Goal: Task Accomplishment & Management: Manage account settings

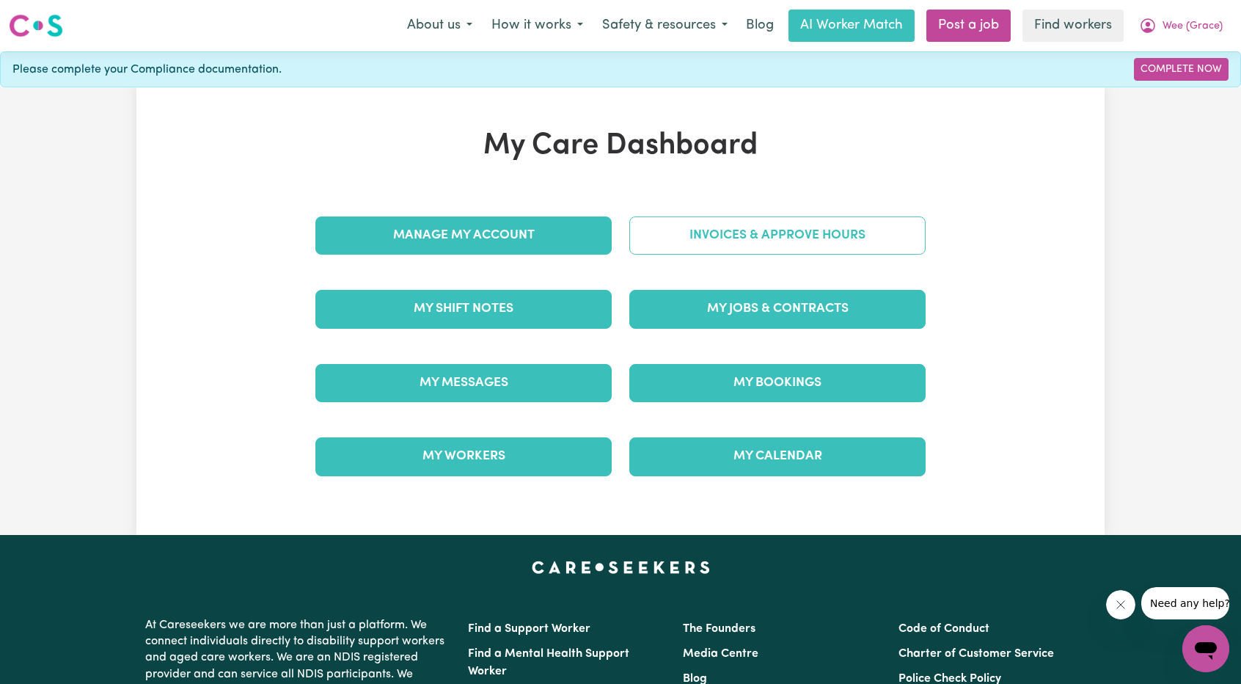
click at [697, 238] on link "Invoices & Approve Hours" at bounding box center [777, 235] width 296 height 38
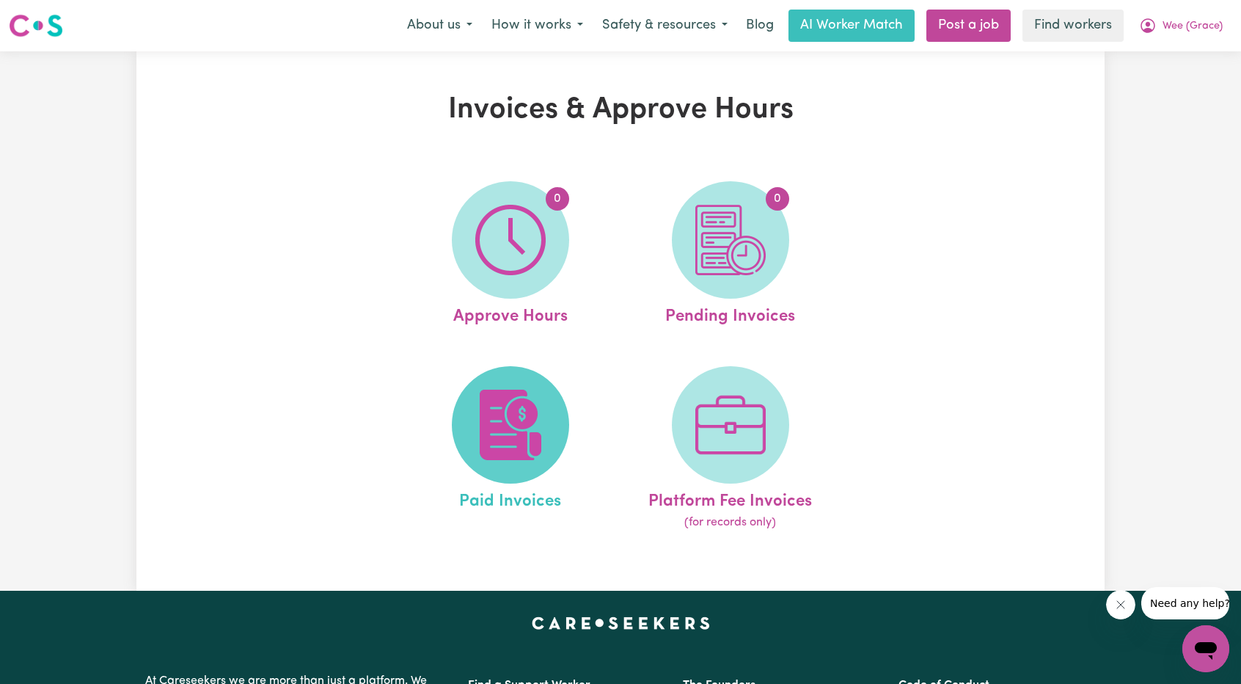
click at [516, 371] on span at bounding box center [510, 424] width 117 height 117
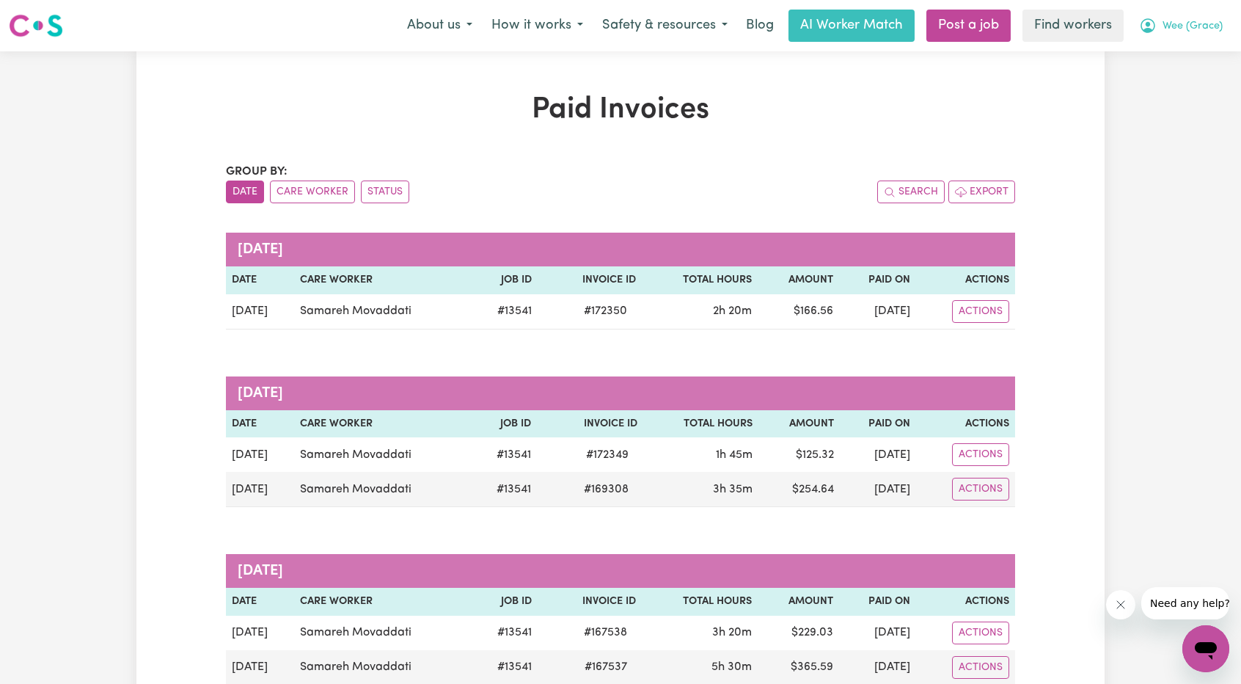
click at [1187, 34] on button "Wee (Grace)" at bounding box center [1181, 25] width 103 height 31
click at [1171, 51] on link "My Dashboard" at bounding box center [1174, 57] width 116 height 28
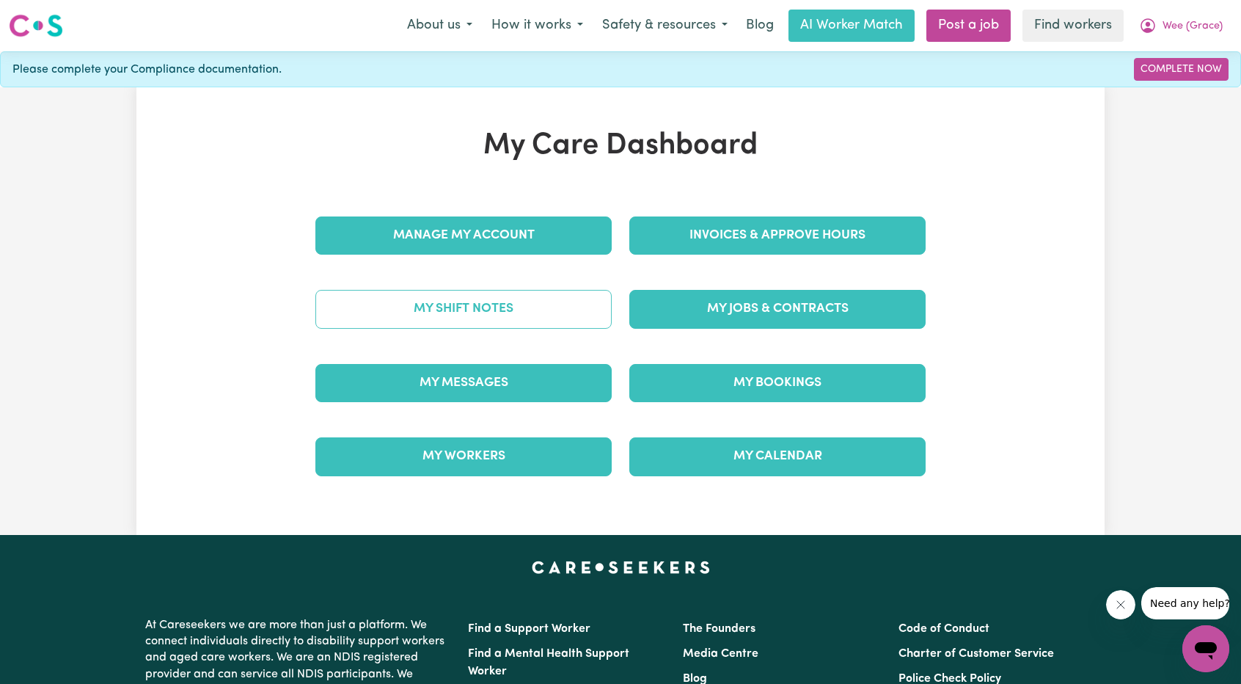
click at [503, 307] on link "My Shift Notes" at bounding box center [463, 309] width 296 height 38
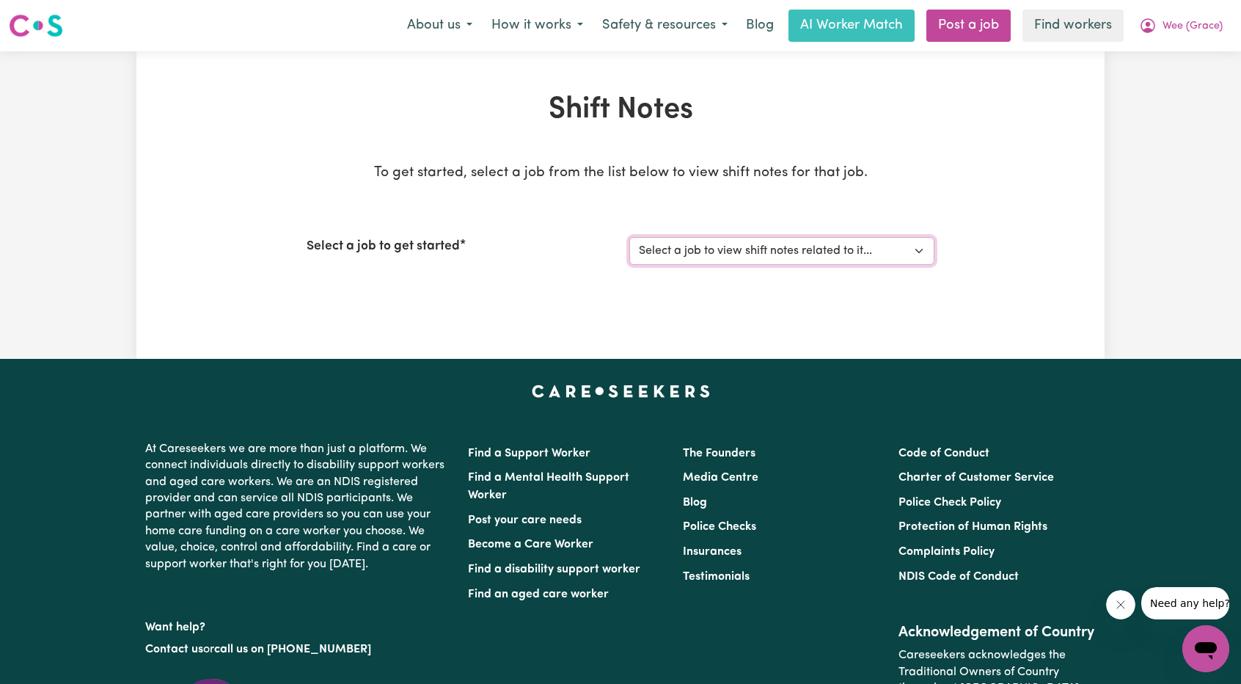
click at [665, 256] on select "Select a job to view shift notes related to it... [DEMOGRAPHIC_DATA] Support Wo…" at bounding box center [781, 251] width 305 height 28
select select "13541"
click at [629, 237] on select "Select a job to view shift notes related to it... [DEMOGRAPHIC_DATA] Support Wo…" at bounding box center [781, 251] width 305 height 28
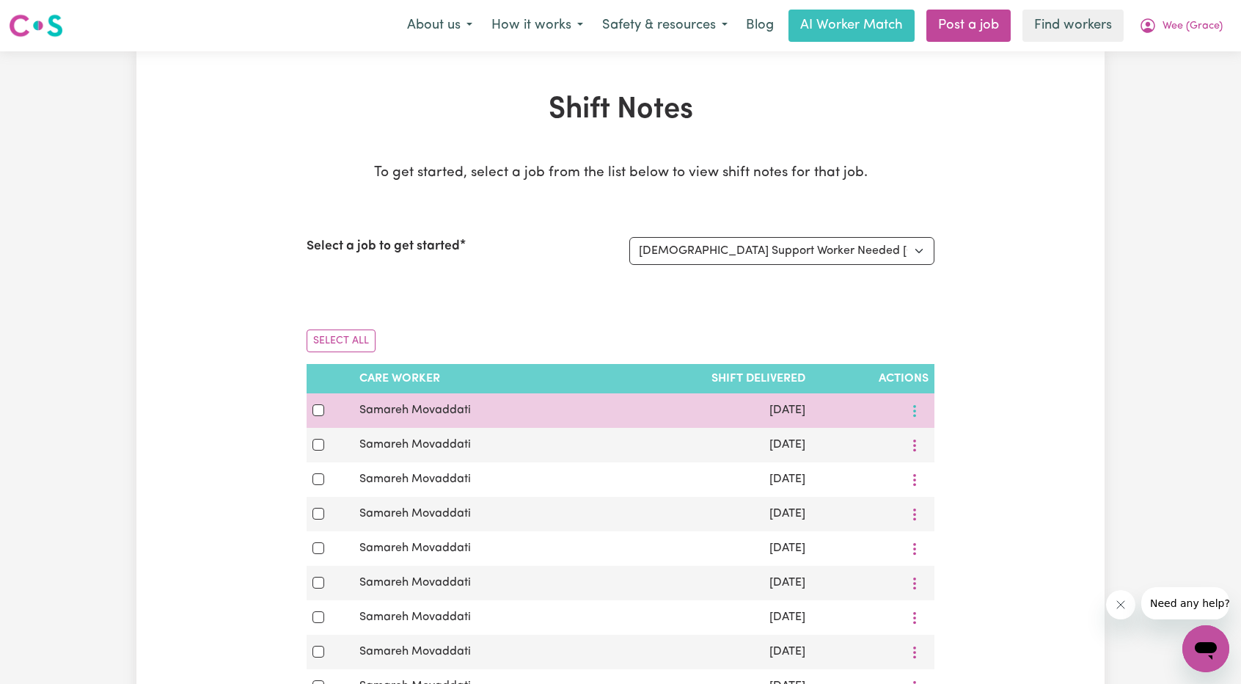
click at [914, 401] on button "More options" at bounding box center [915, 410] width 28 height 23
click at [918, 434] on link "View Shift Note" at bounding box center [962, 444] width 121 height 29
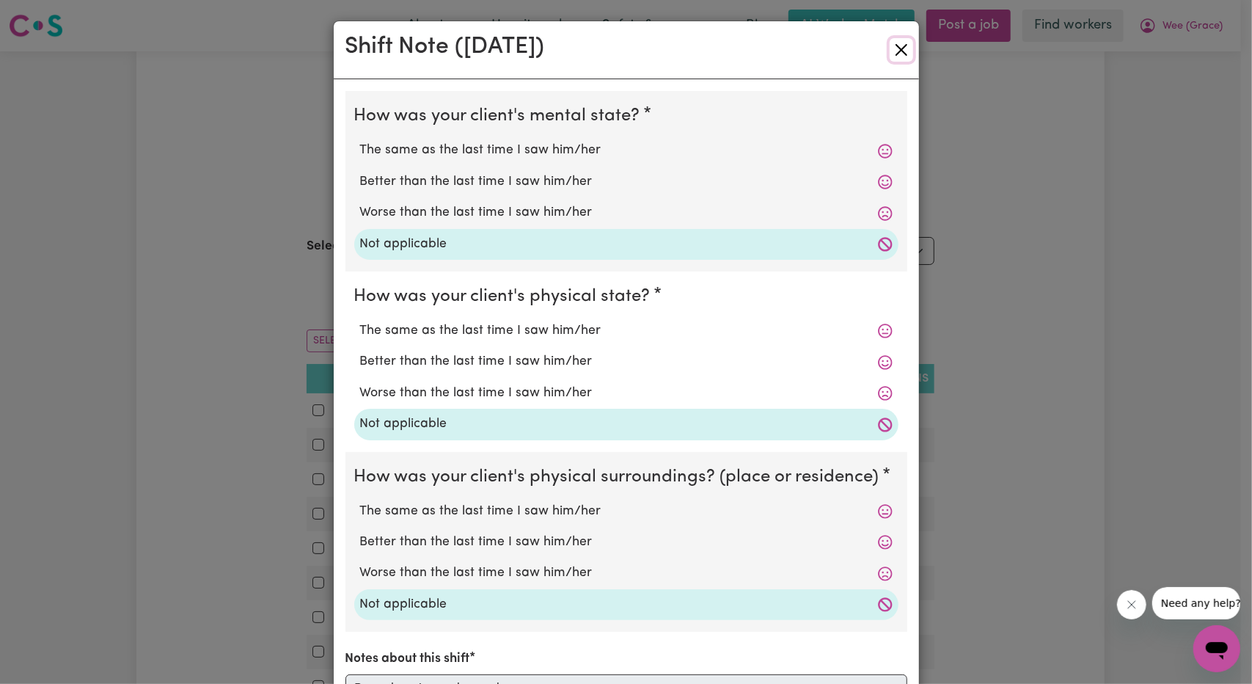
click at [902, 48] on button "Close" at bounding box center [901, 49] width 23 height 23
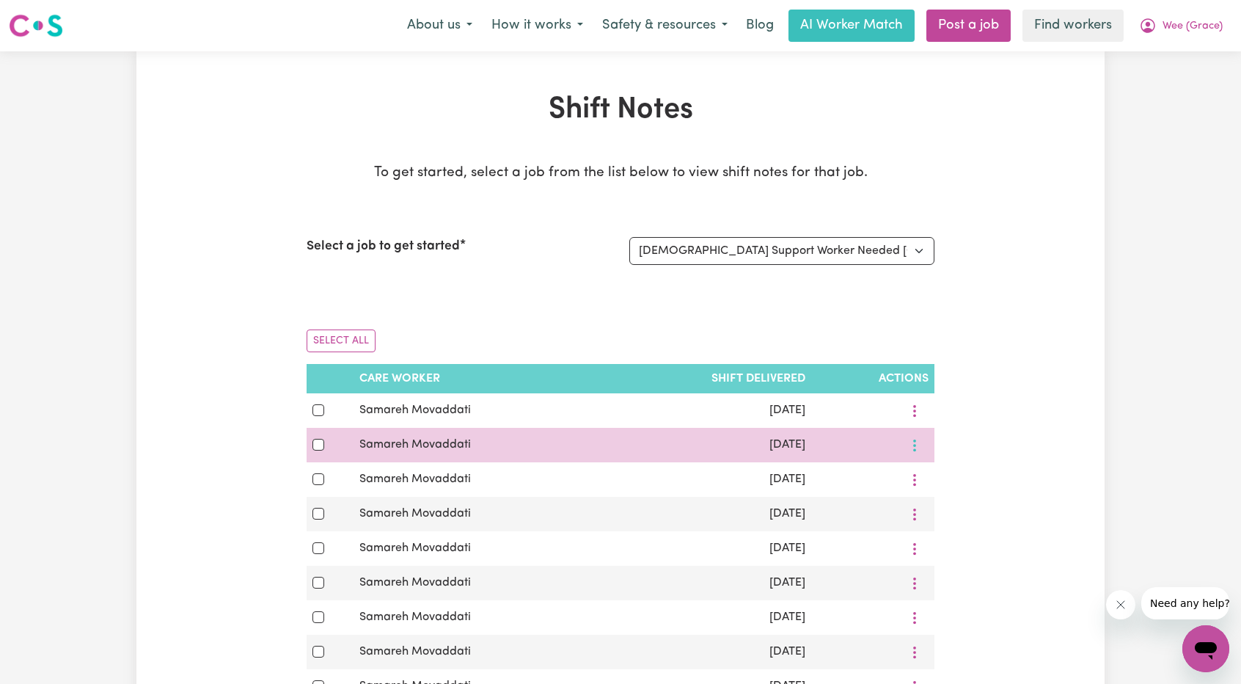
click at [915, 438] on icon "More options" at bounding box center [914, 445] width 15 height 15
click at [915, 469] on link "View Shift Note" at bounding box center [962, 478] width 121 height 29
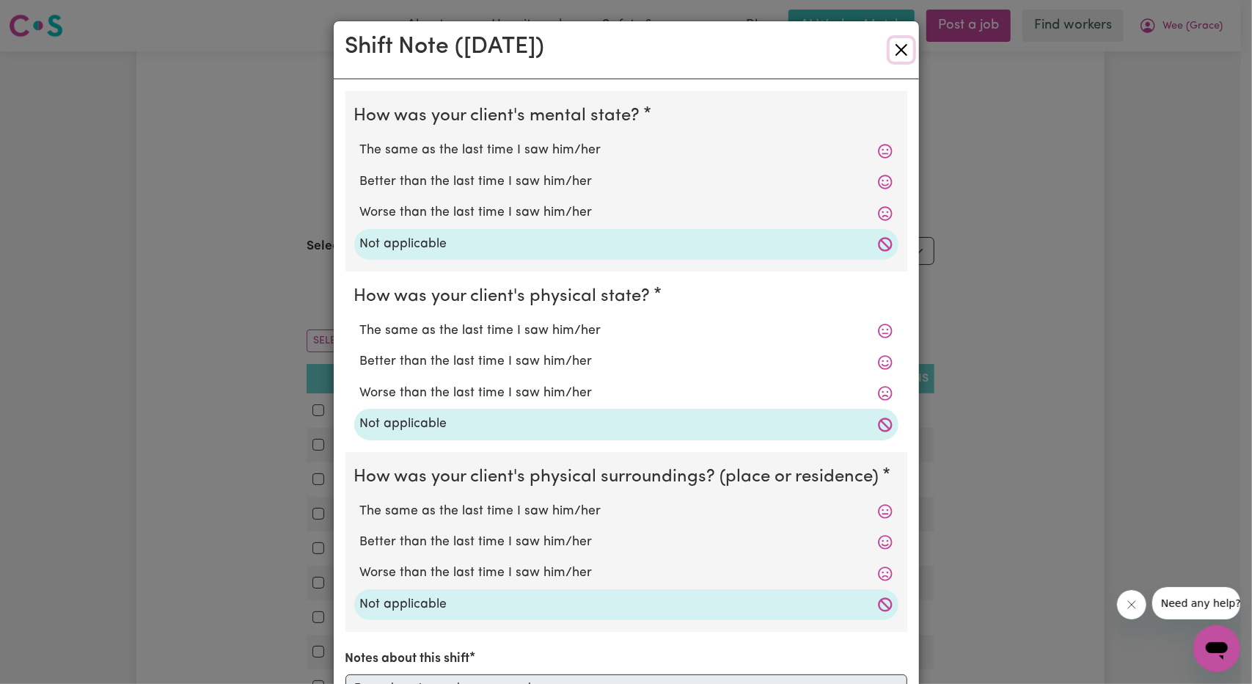
click at [898, 54] on button "Close" at bounding box center [901, 49] width 23 height 23
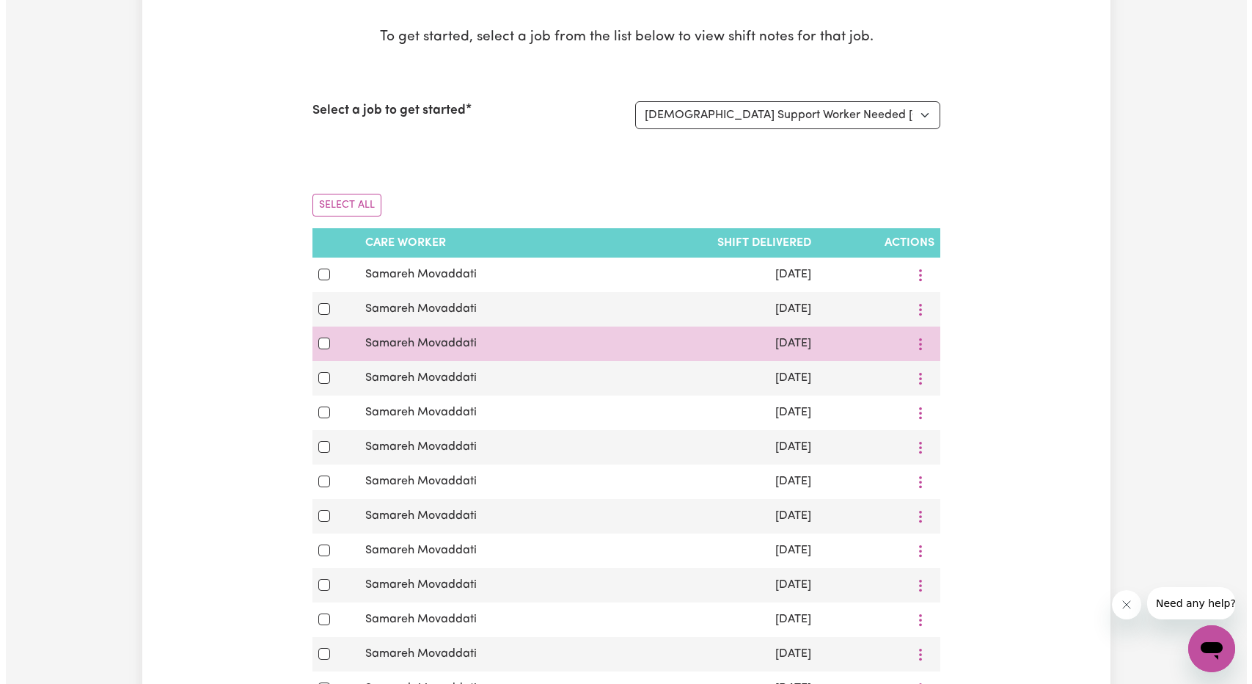
scroll to position [147, 0]
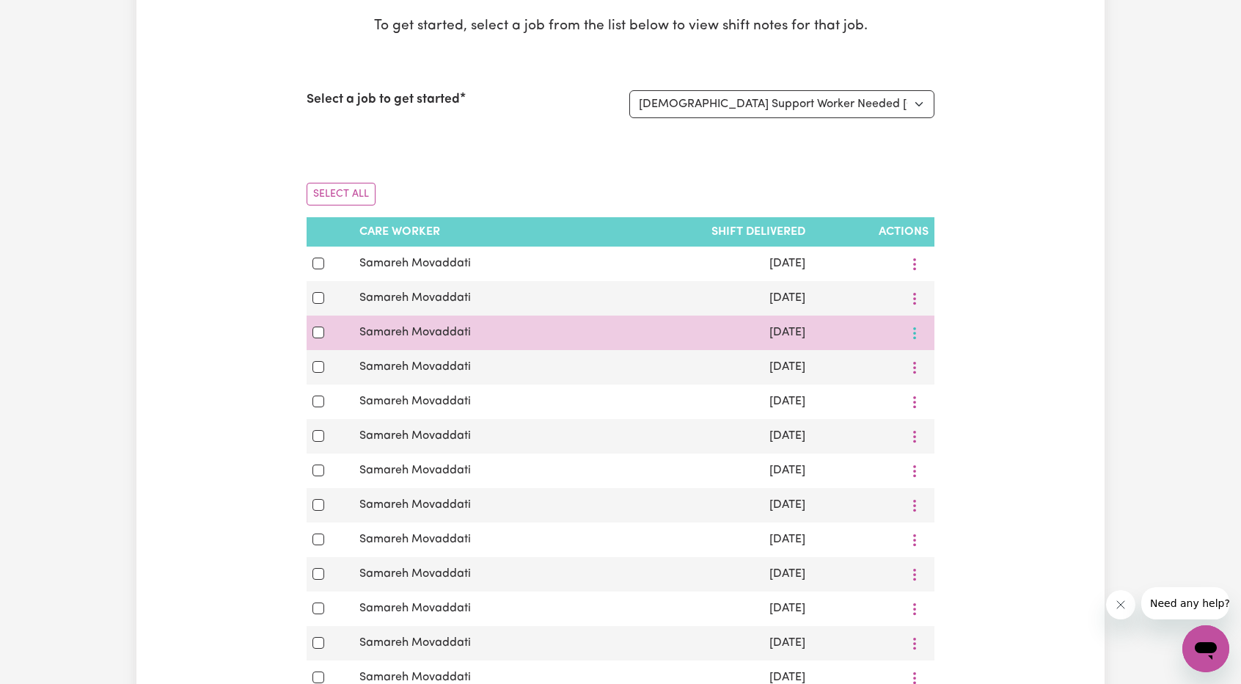
click at [911, 334] on icon "More options" at bounding box center [914, 333] width 15 height 15
click at [915, 363] on icon at bounding box center [920, 367] width 12 height 12
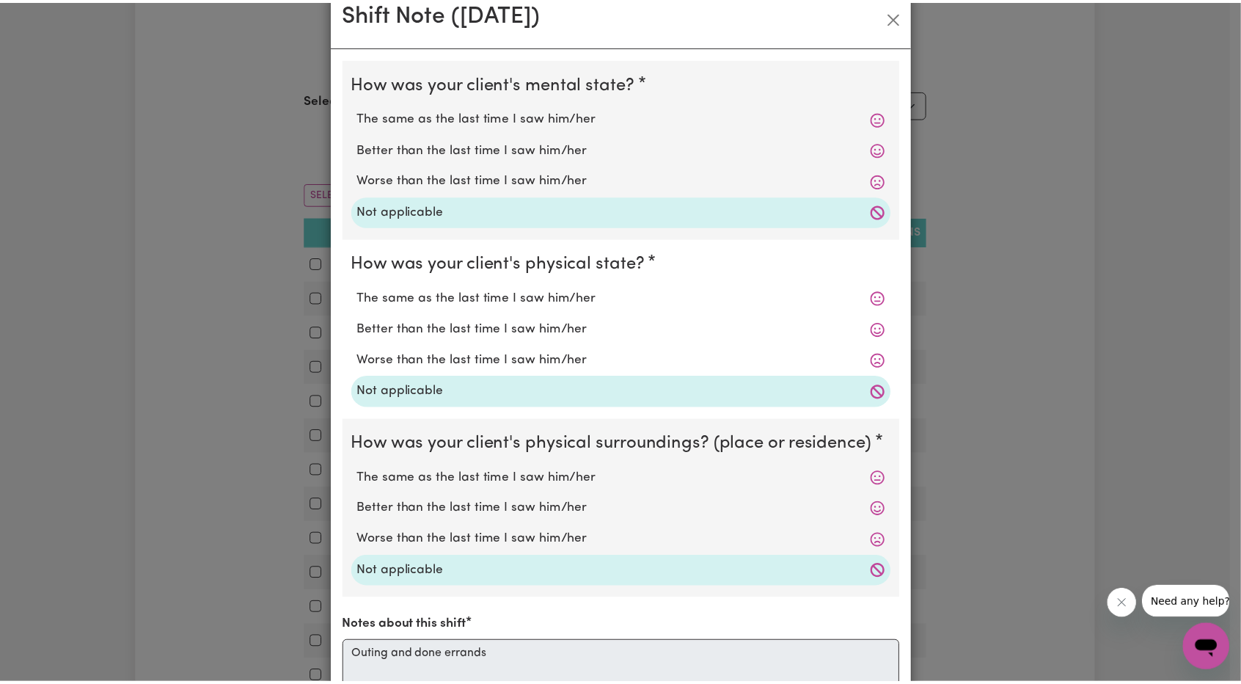
scroll to position [0, 0]
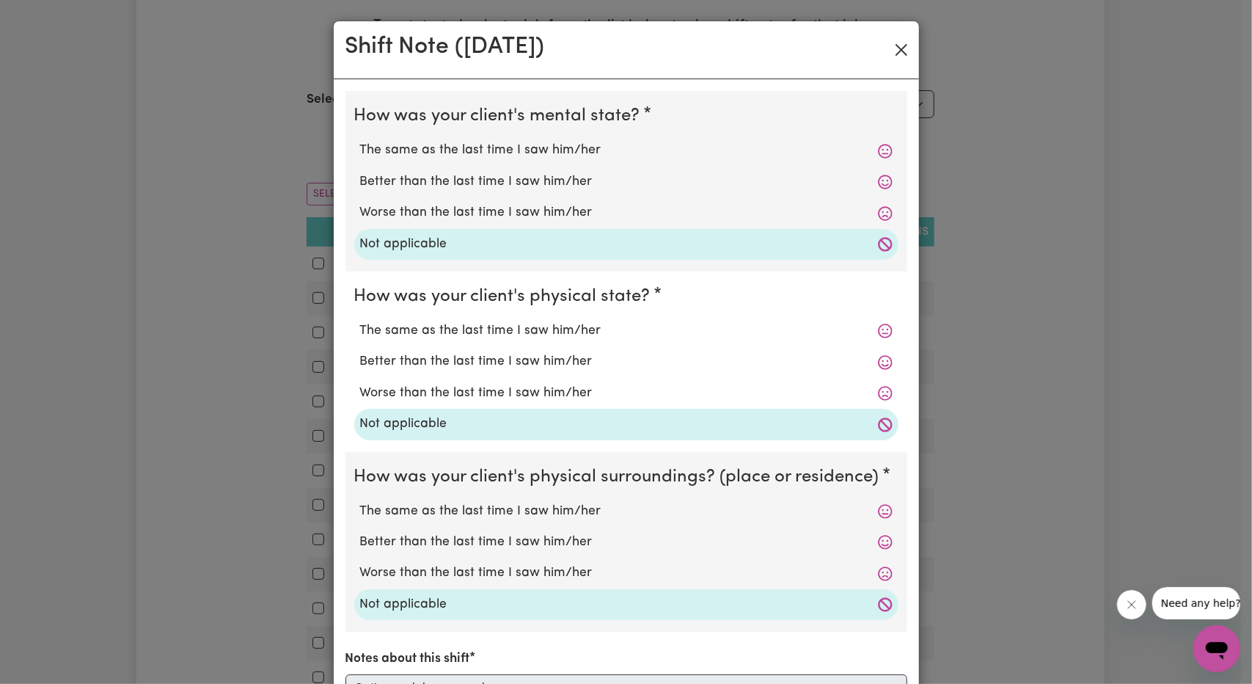
click at [895, 37] on div "Shift Note ( [DATE] )" at bounding box center [626, 50] width 585 height 58
click at [895, 60] on button "Close" at bounding box center [901, 49] width 23 height 23
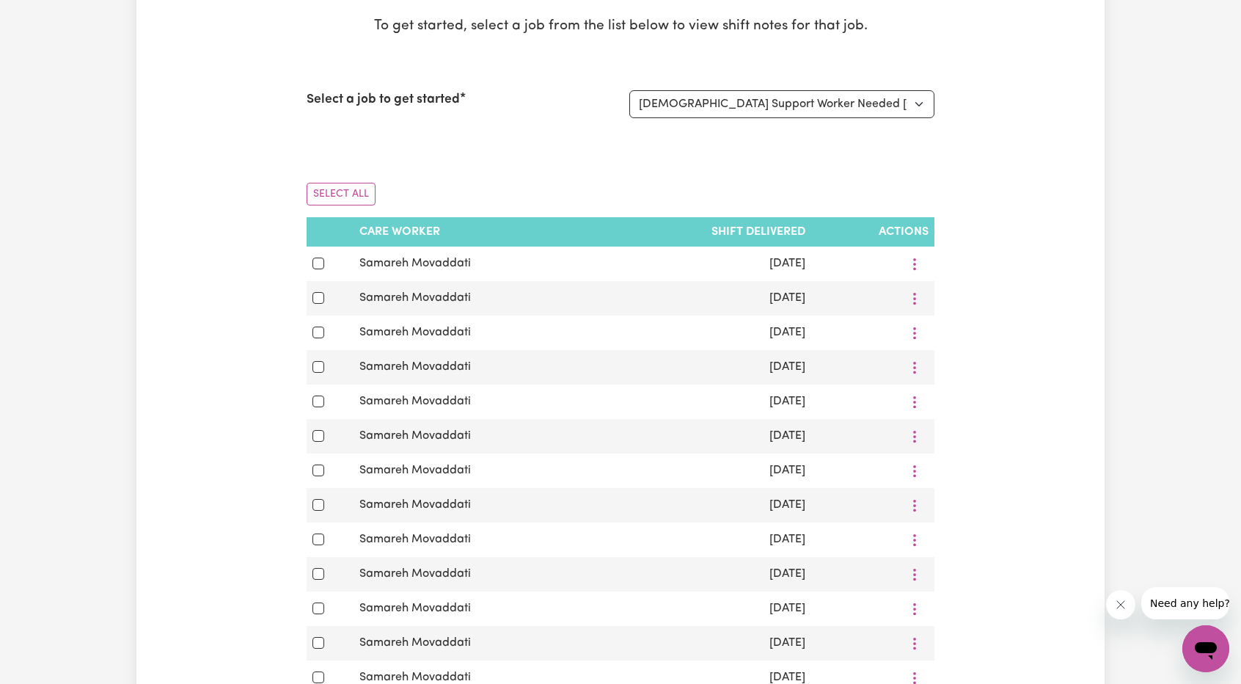
click at [1023, 82] on div "Shift Notes To get started, select a job from the list below to view shift note…" at bounding box center [620, 567] width 968 height 1243
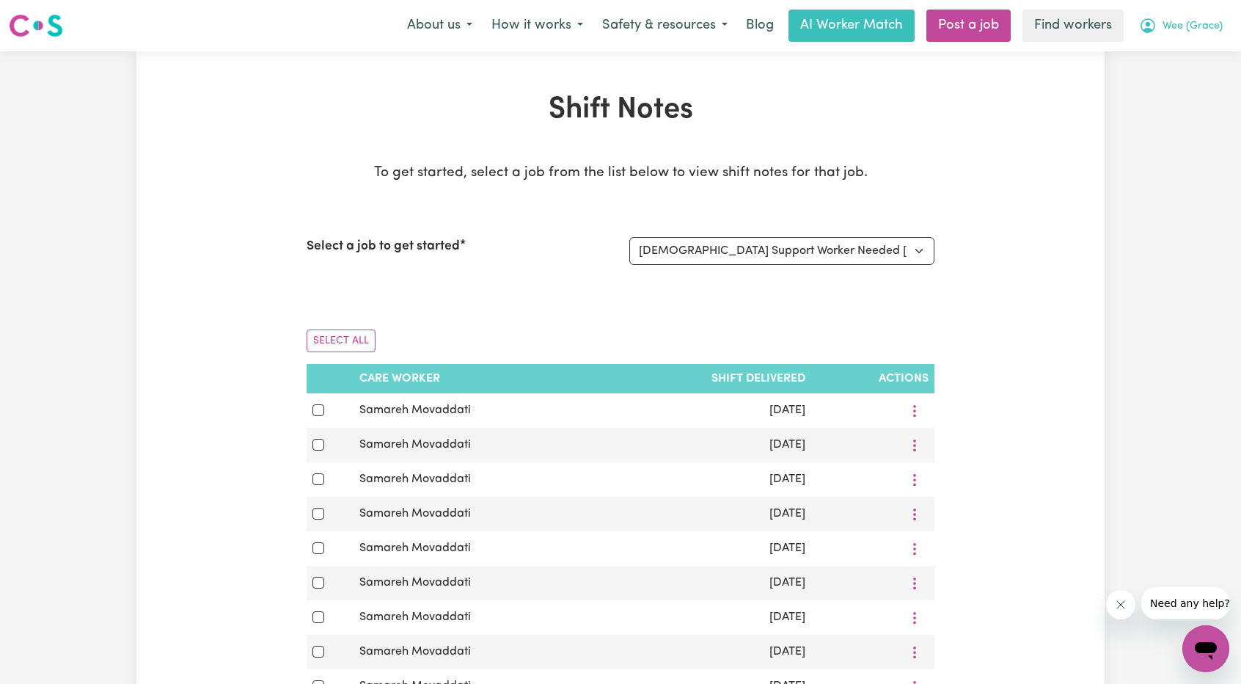
click at [1166, 23] on span "Wee (Grace)" at bounding box center [1193, 26] width 60 height 16
click at [1141, 53] on link "My Dashboard" at bounding box center [1174, 57] width 116 height 28
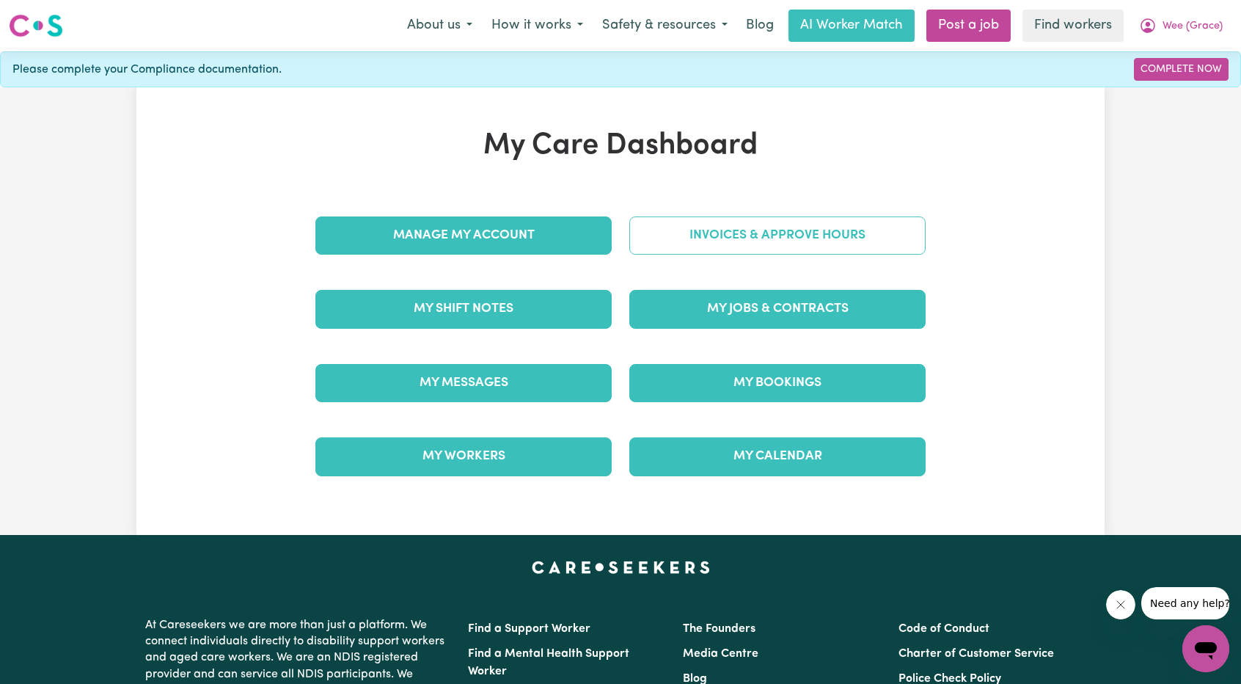
click at [717, 233] on link "Invoices & Approve Hours" at bounding box center [777, 235] width 296 height 38
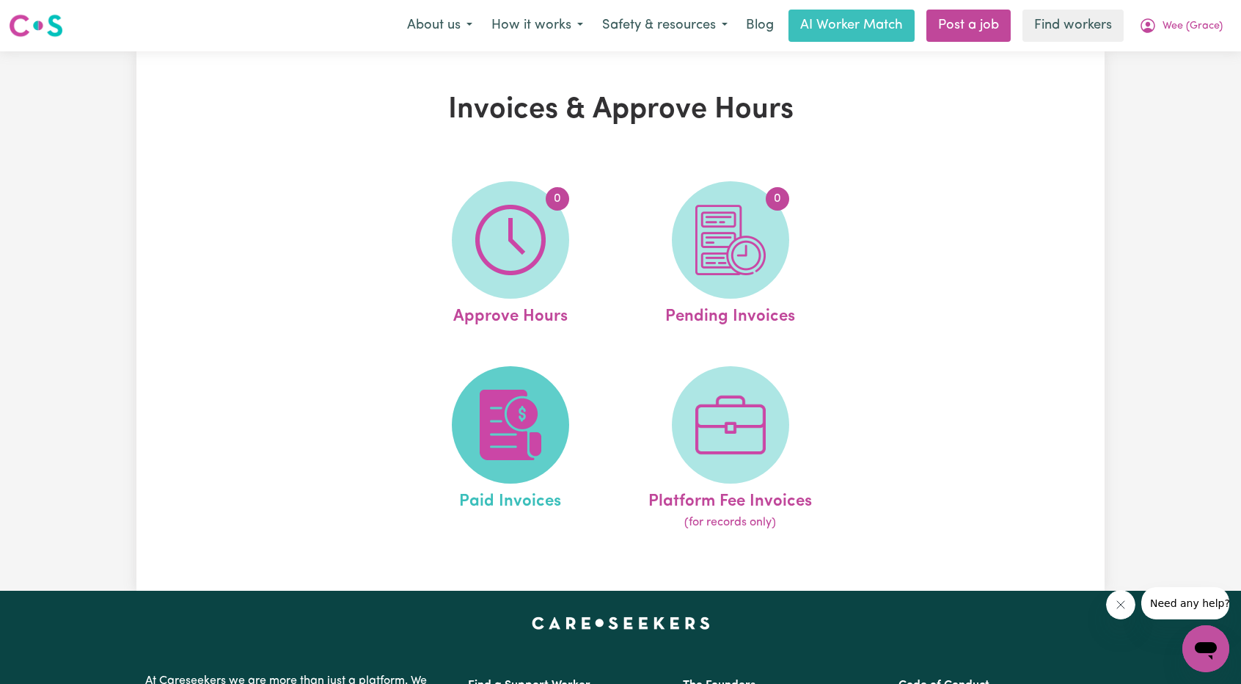
click at [520, 373] on span at bounding box center [510, 424] width 117 height 117
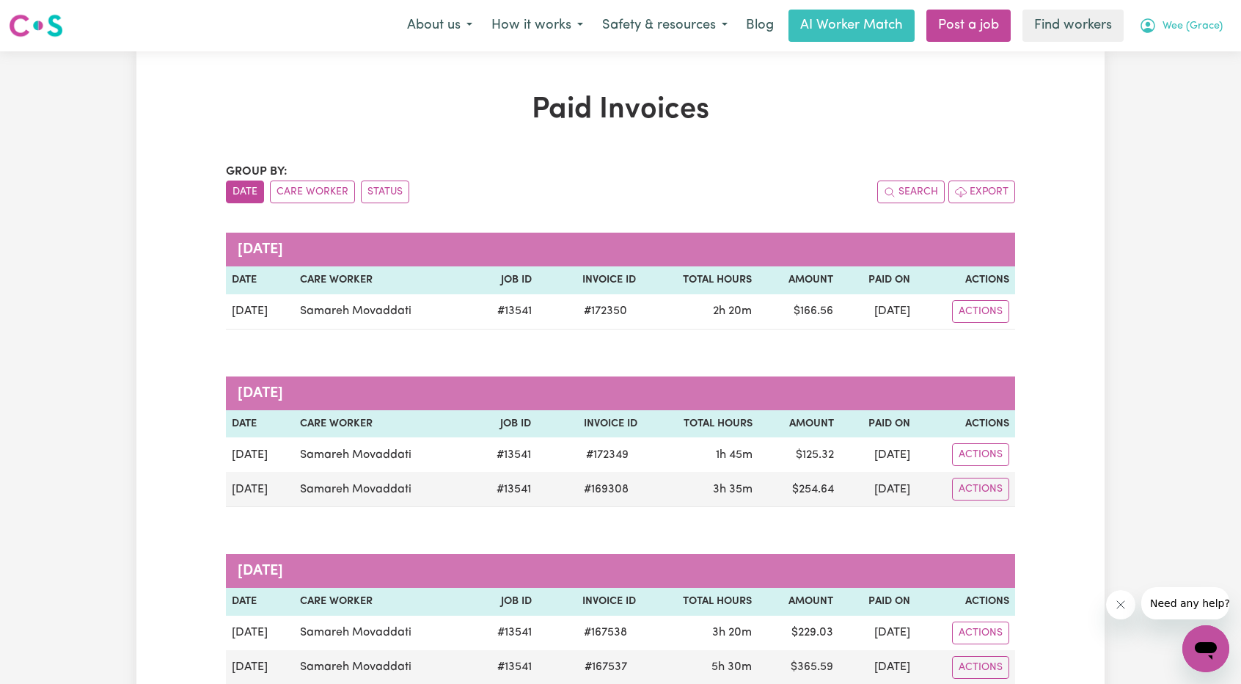
click at [1190, 20] on span "Wee (Grace)" at bounding box center [1193, 26] width 60 height 16
click at [1168, 78] on link "Logout" at bounding box center [1174, 84] width 116 height 28
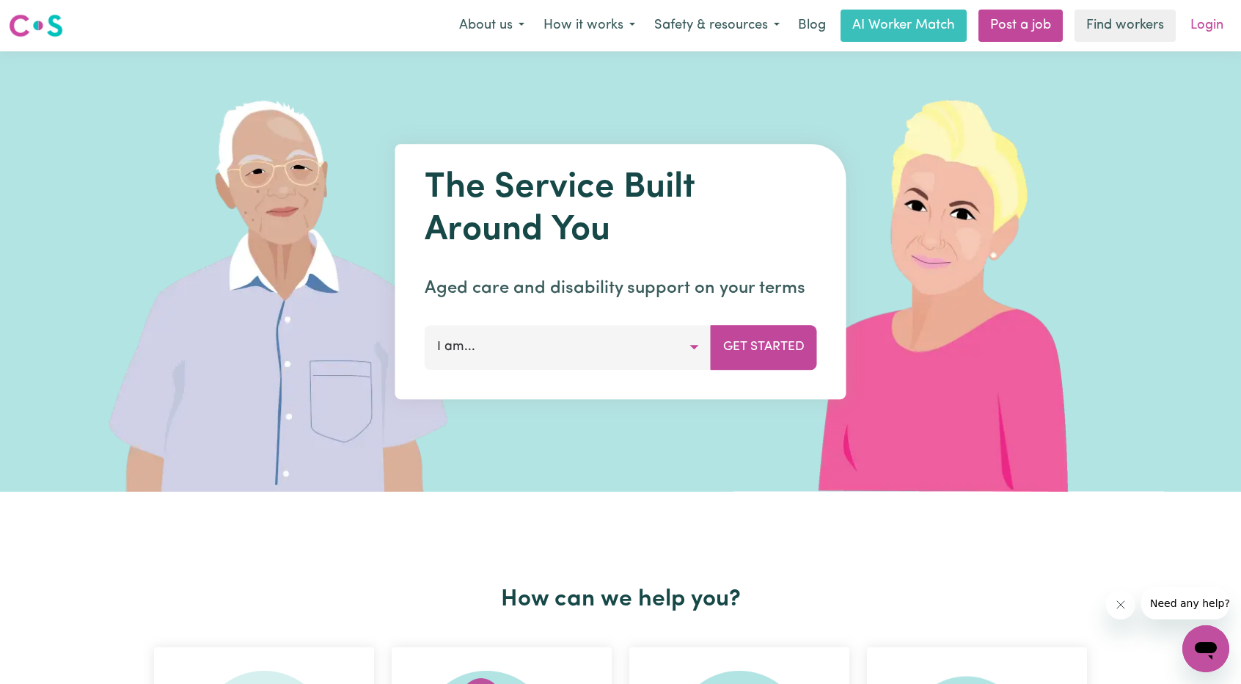
click at [1188, 33] on link "Login" at bounding box center [1207, 26] width 51 height 32
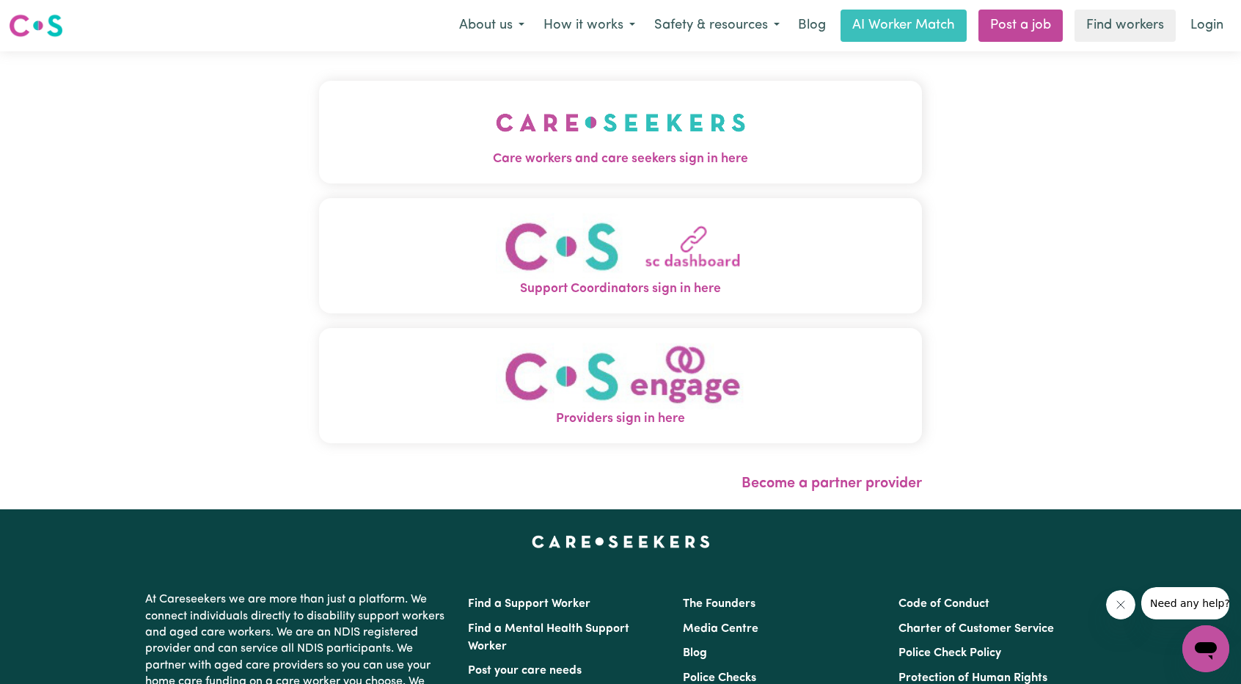
click at [681, 137] on button "Care workers and care seekers sign in here" at bounding box center [620, 132] width 603 height 103
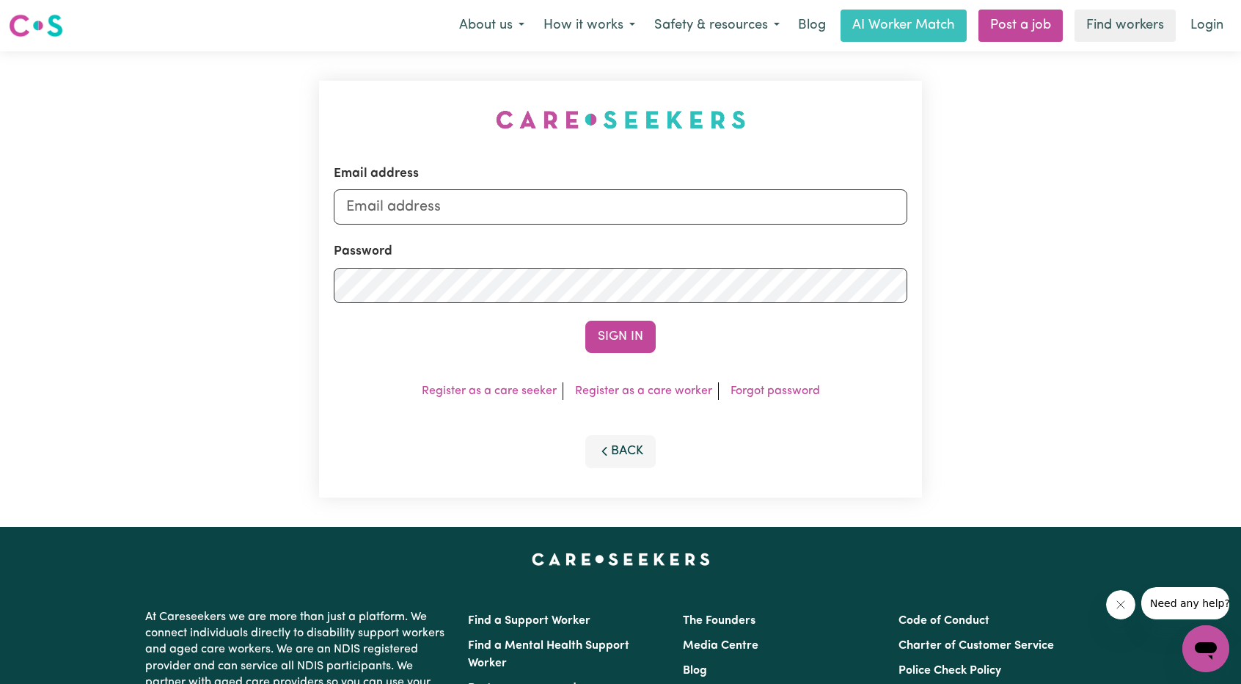
click at [717, 181] on div "Email address" at bounding box center [621, 194] width 574 height 60
click at [715, 198] on input "Email address" at bounding box center [621, 206] width 574 height 35
drag, startPoint x: 424, startPoint y: 205, endPoint x: 702, endPoint y: 228, distance: 279.0
click at [680, 225] on form "Email address [EMAIL_ADDRESS][PERSON_NAME][DOMAIN_NAME] Password Sign In" at bounding box center [621, 258] width 574 height 189
type input "superuser~[EMAIL_ADDRESS][DOMAIN_NAME]"
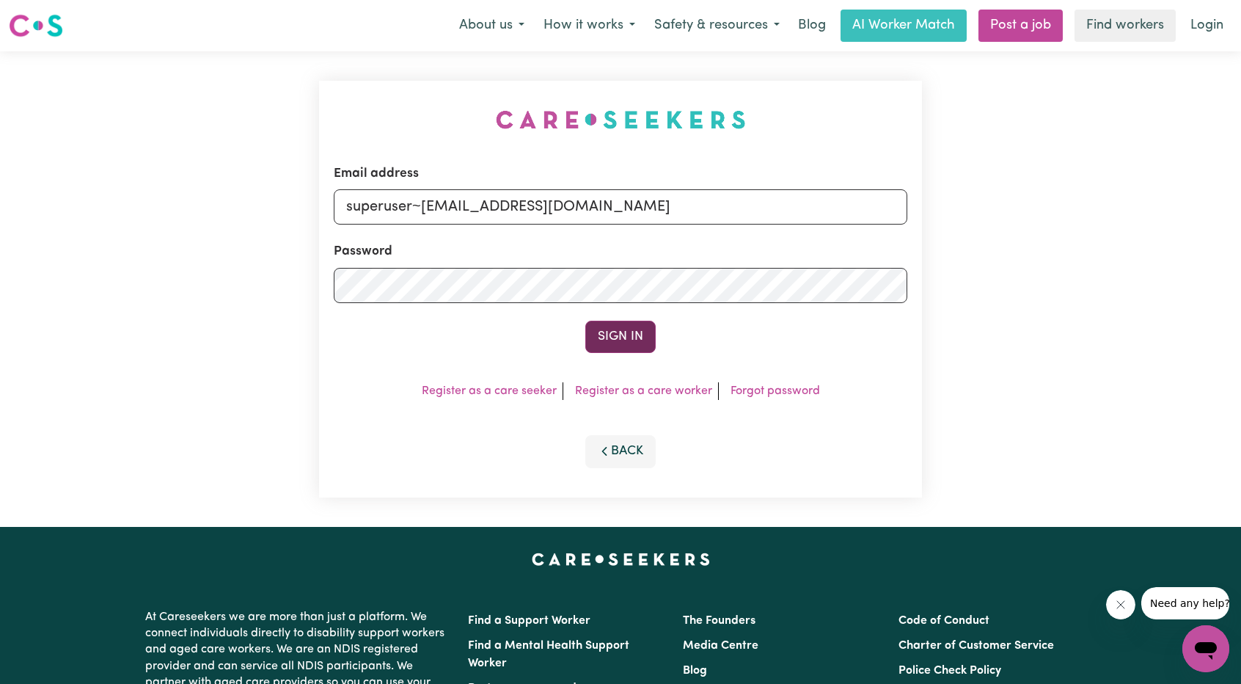
click at [620, 343] on button "Sign In" at bounding box center [620, 337] width 70 height 32
